Goal: Navigation & Orientation: Find specific page/section

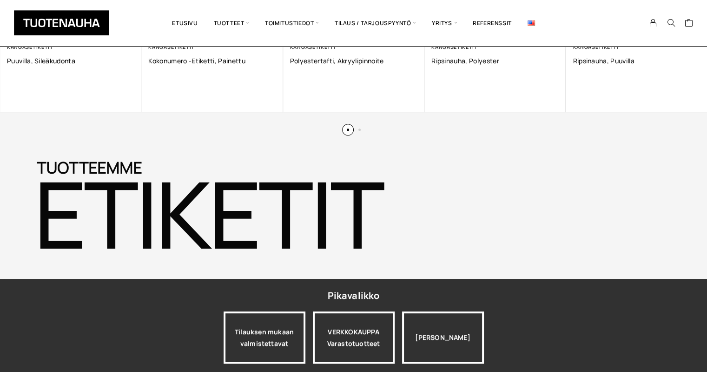
scroll to position [812, 0]
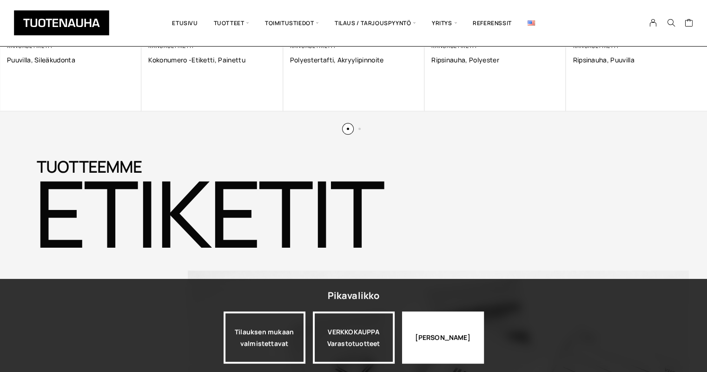
click at [417, 337] on div "[PERSON_NAME]" at bounding box center [443, 337] width 82 height 52
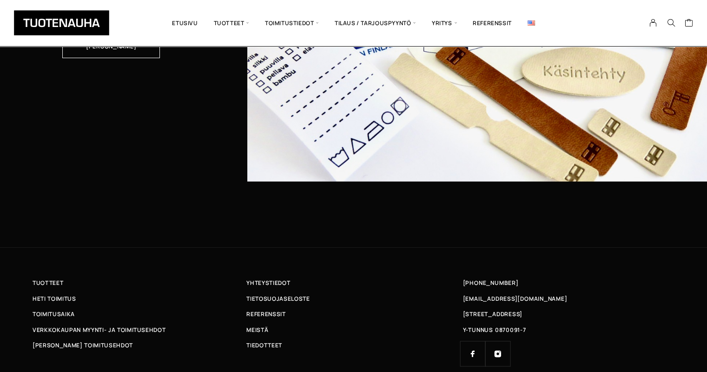
scroll to position [3006, 0]
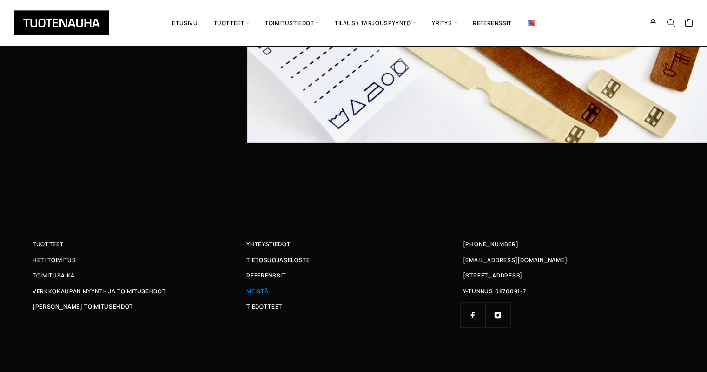
click at [260, 293] on span "Meistä" at bounding box center [258, 291] width 22 height 10
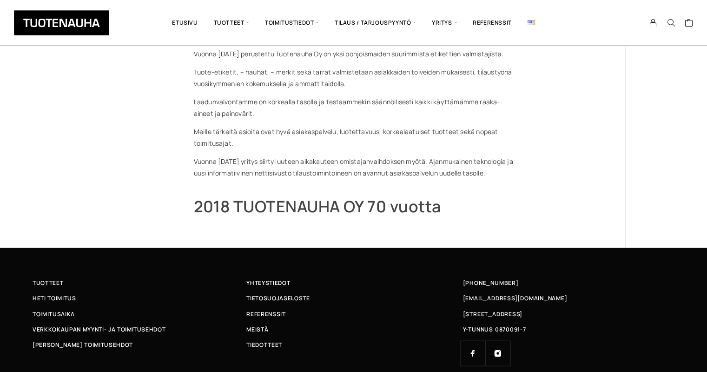
scroll to position [142, 0]
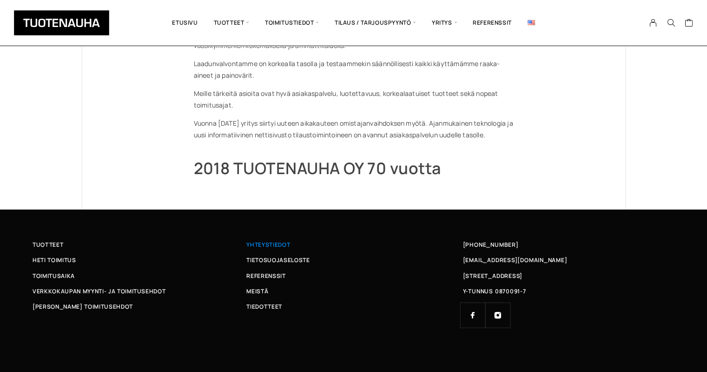
click at [266, 243] on span "Yhteystiedot" at bounding box center [269, 245] width 44 height 10
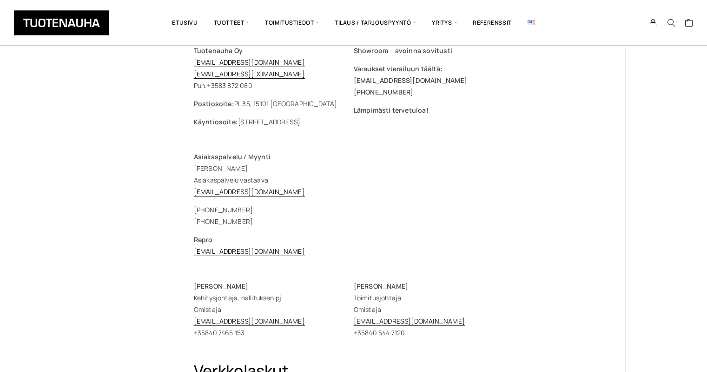
scroll to position [89, 0]
